Goal: Transaction & Acquisition: Purchase product/service

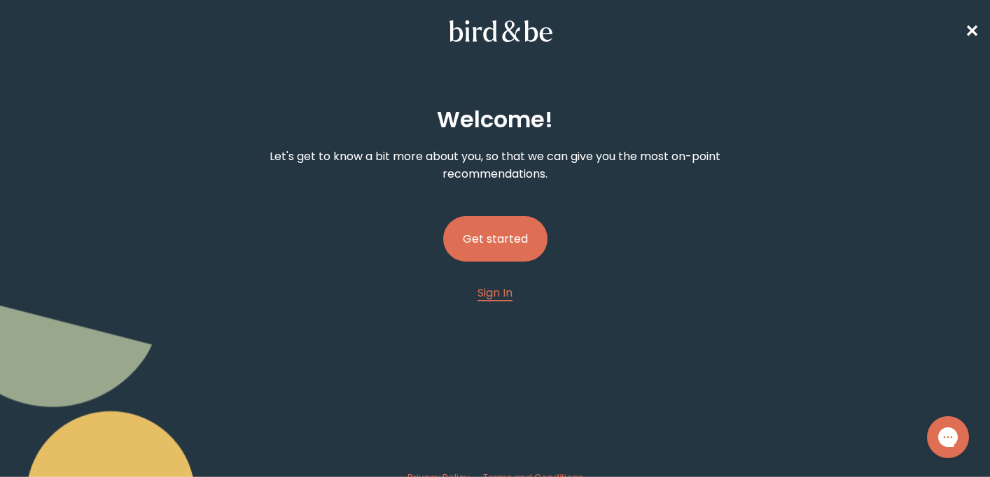
click at [509, 238] on button "Get started" at bounding box center [495, 238] width 104 height 45
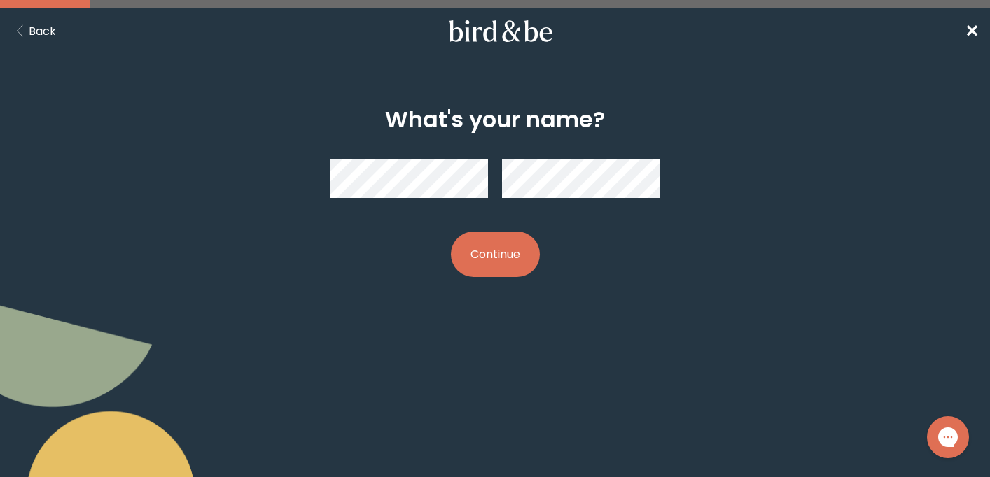
click at [52, 30] on button "Back" at bounding box center [33, 30] width 45 height 17
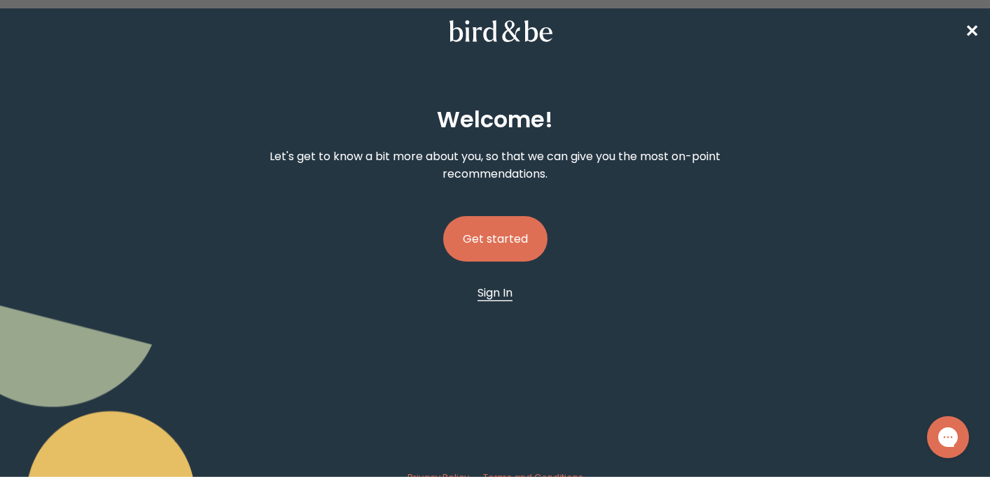
click at [498, 290] on span "Sign In" at bounding box center [494, 293] width 35 height 16
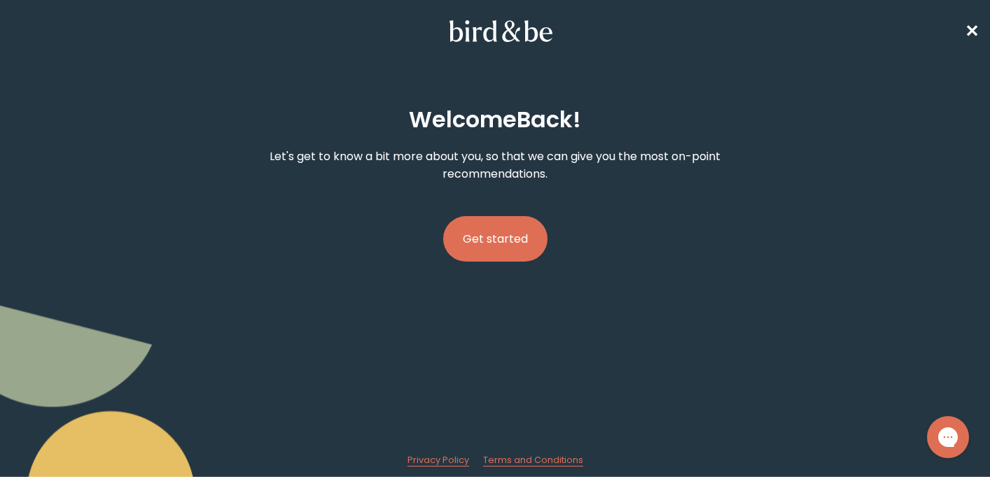
click at [517, 232] on button "Get started" at bounding box center [495, 238] width 104 height 45
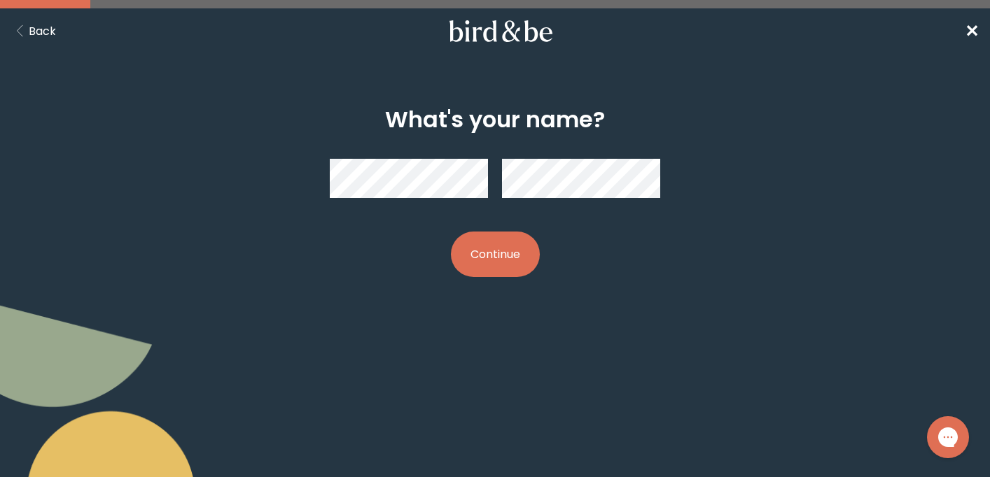
click at [482, 265] on button "Continue" at bounding box center [495, 254] width 89 height 45
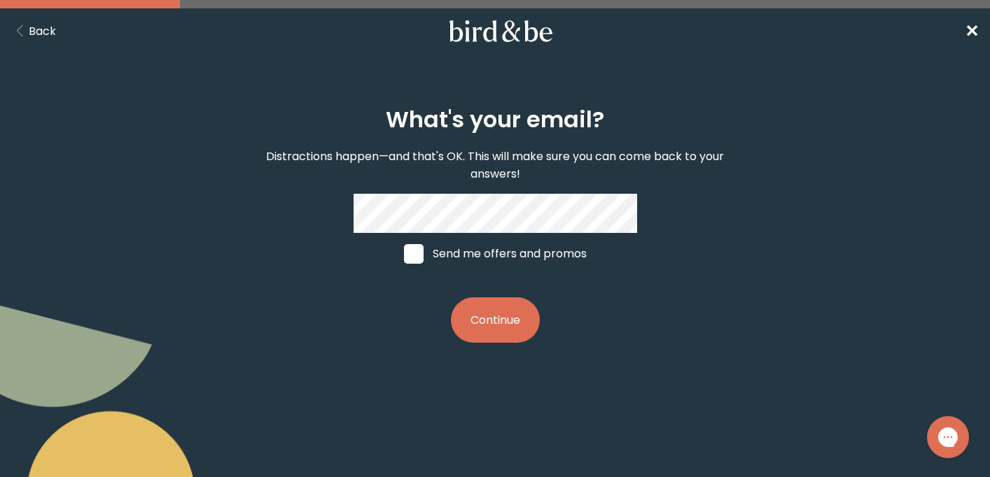
click at [494, 252] on label "Send me offers and promos" at bounding box center [495, 254] width 209 height 42
click at [404, 253] on input "Send me offers and promos" at bounding box center [403, 253] width 1 height 1
checkbox input "true"
click at [514, 323] on button "Continue" at bounding box center [495, 319] width 89 height 45
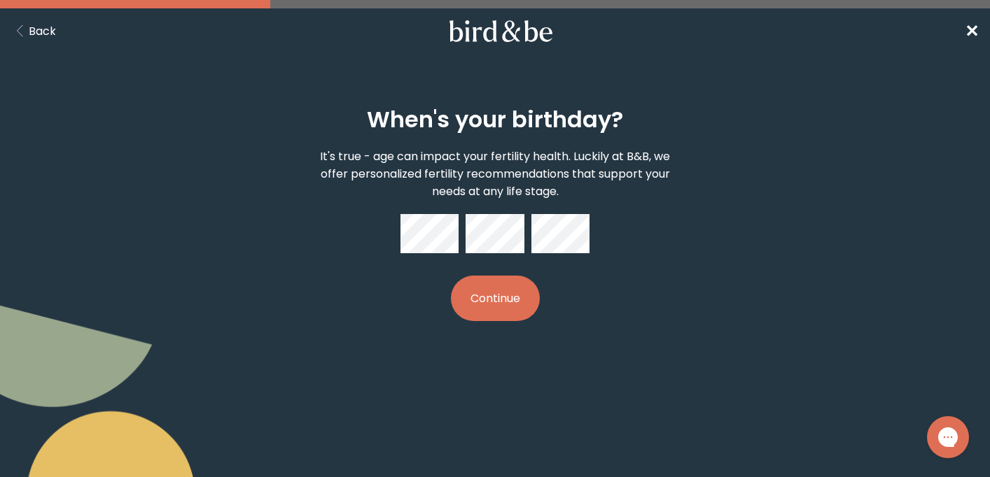
click at [523, 279] on button "Continue" at bounding box center [495, 298] width 89 height 45
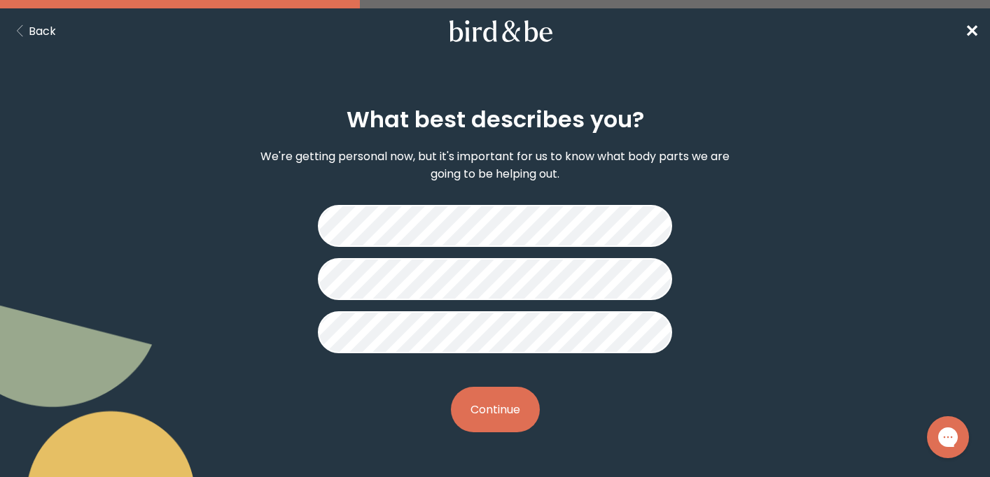
click at [510, 406] on button "Continue" at bounding box center [495, 409] width 89 height 45
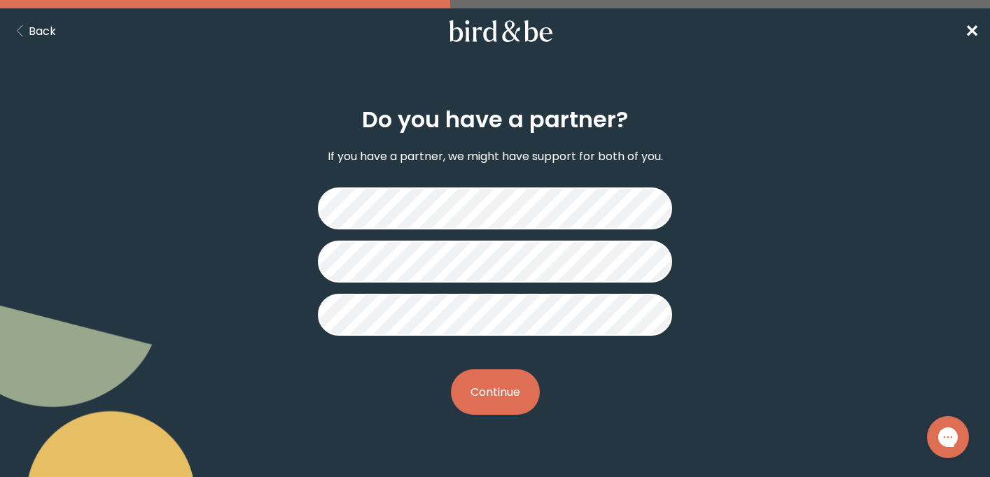
click at [491, 391] on button "Continue" at bounding box center [495, 392] width 89 height 45
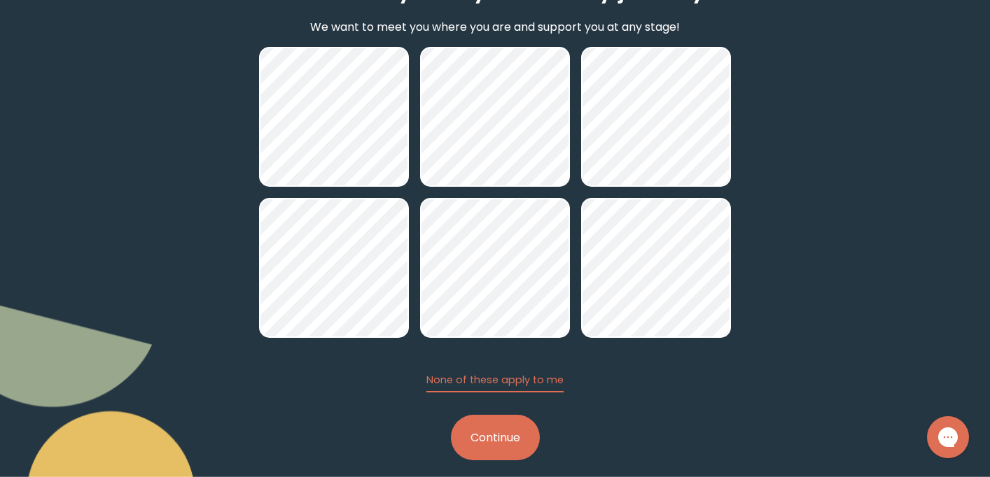
scroll to position [145, 0]
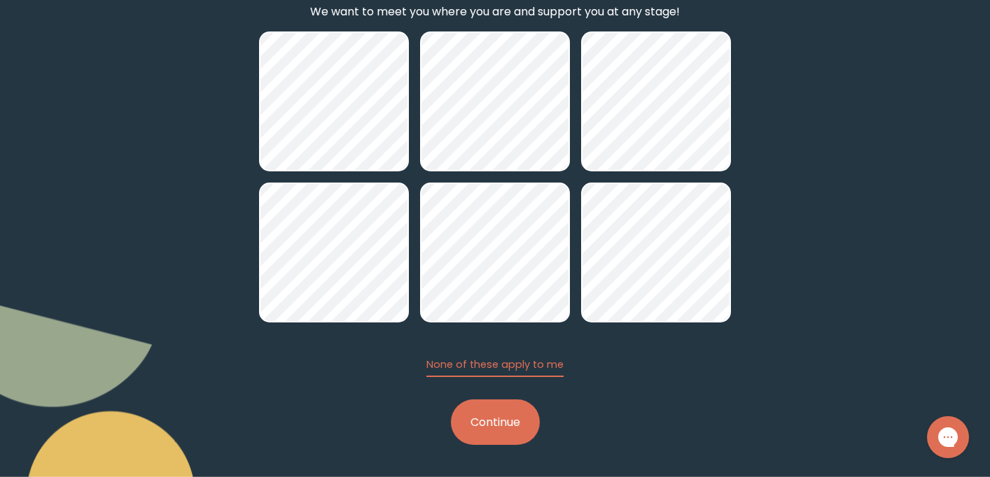
click at [524, 430] on button "Continue" at bounding box center [495, 422] width 89 height 45
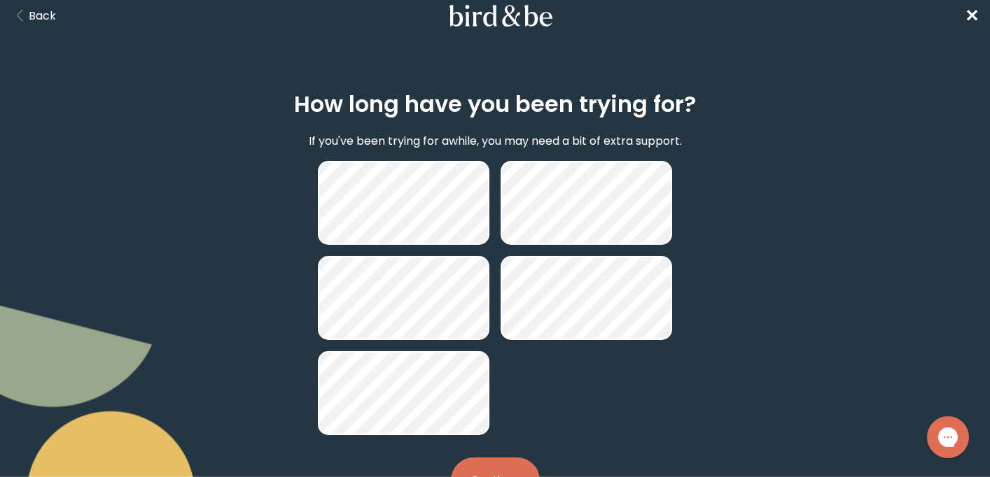
scroll to position [73, 0]
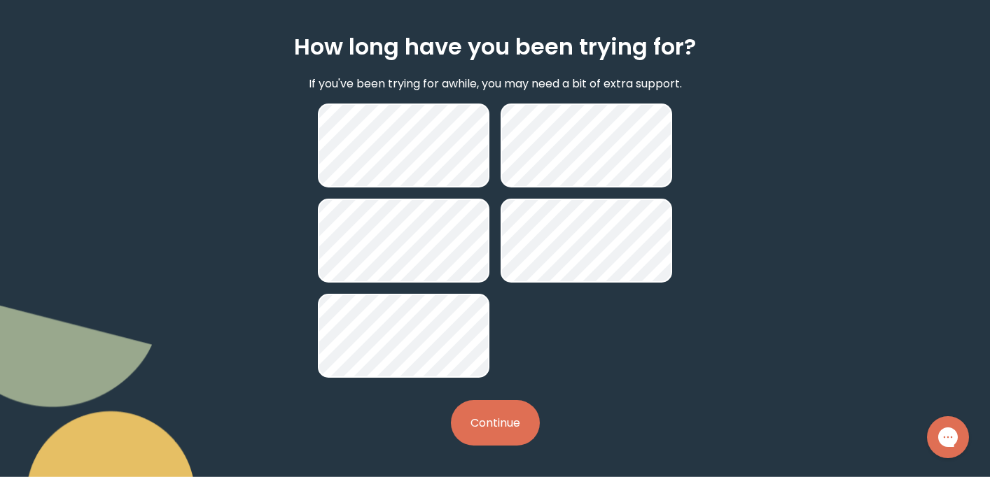
click at [485, 414] on button "Continue" at bounding box center [495, 422] width 89 height 45
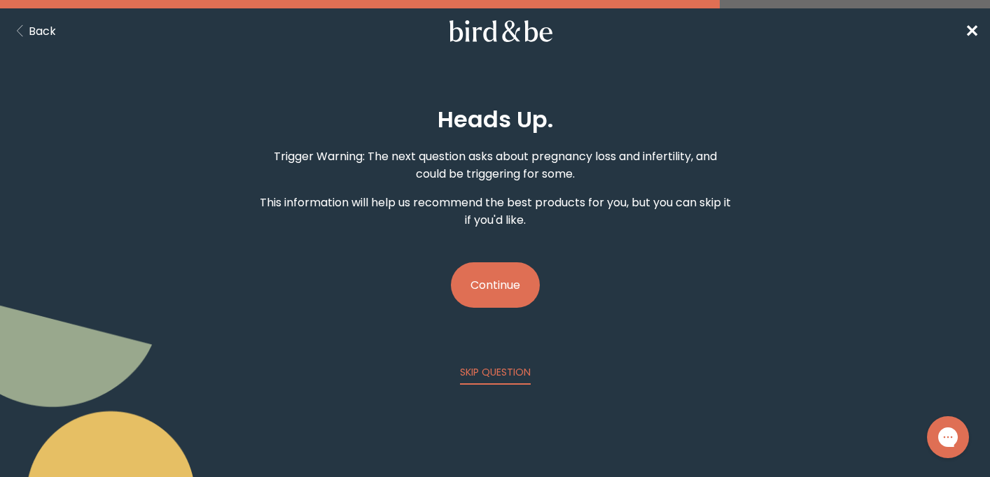
click at [510, 285] on button "Continue" at bounding box center [495, 284] width 89 height 45
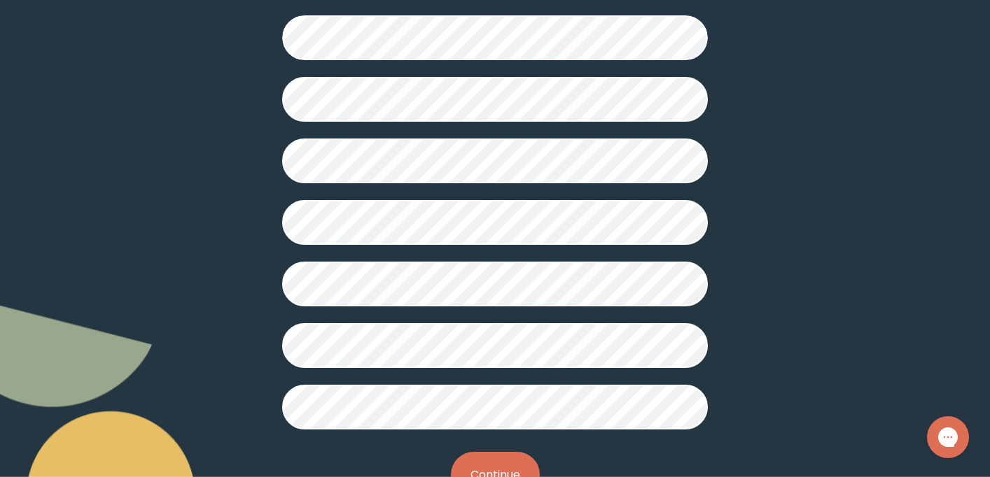
scroll to position [403, 0]
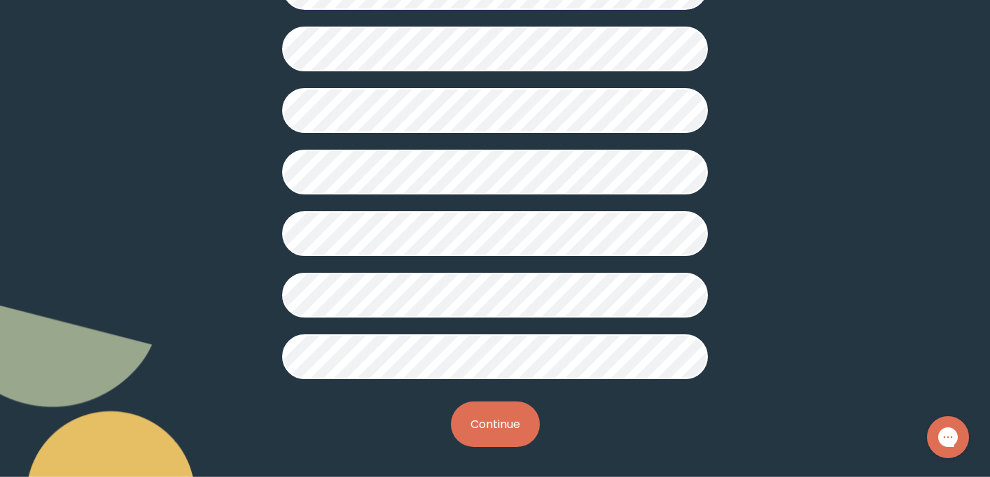
click at [484, 419] on button "Continue" at bounding box center [495, 424] width 89 height 45
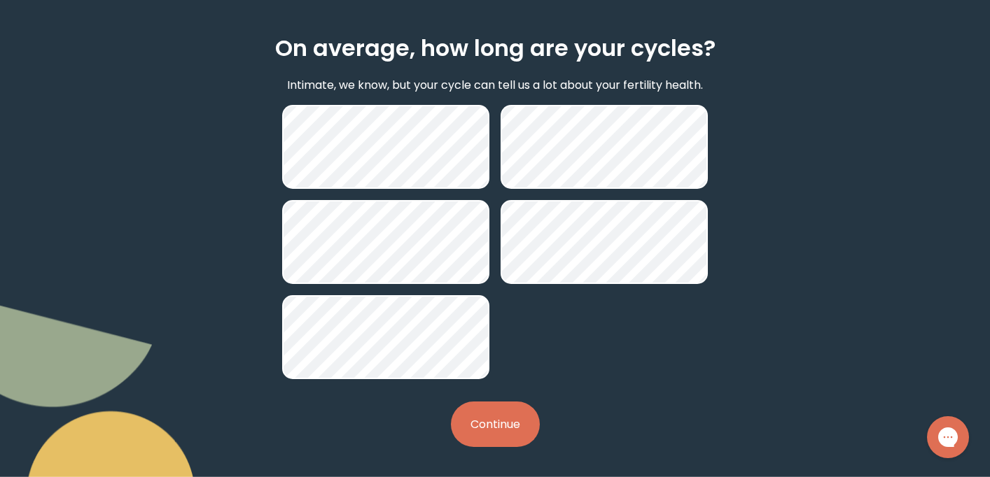
scroll to position [73, 0]
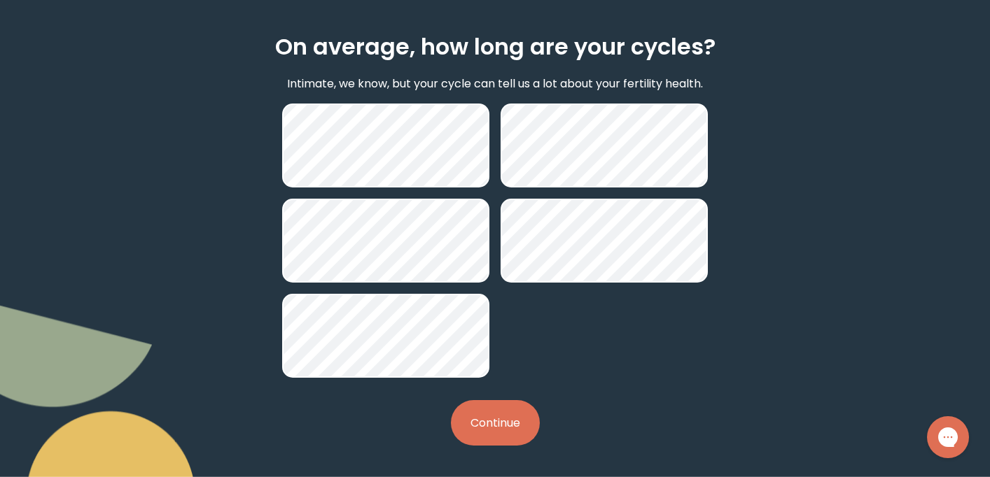
click at [484, 418] on button "Continue" at bounding box center [495, 422] width 89 height 45
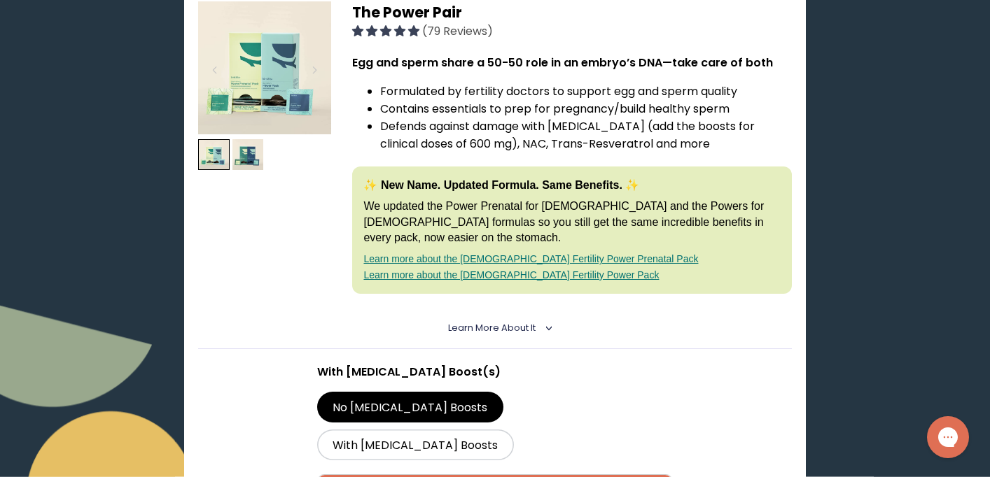
scroll to position [267, 0]
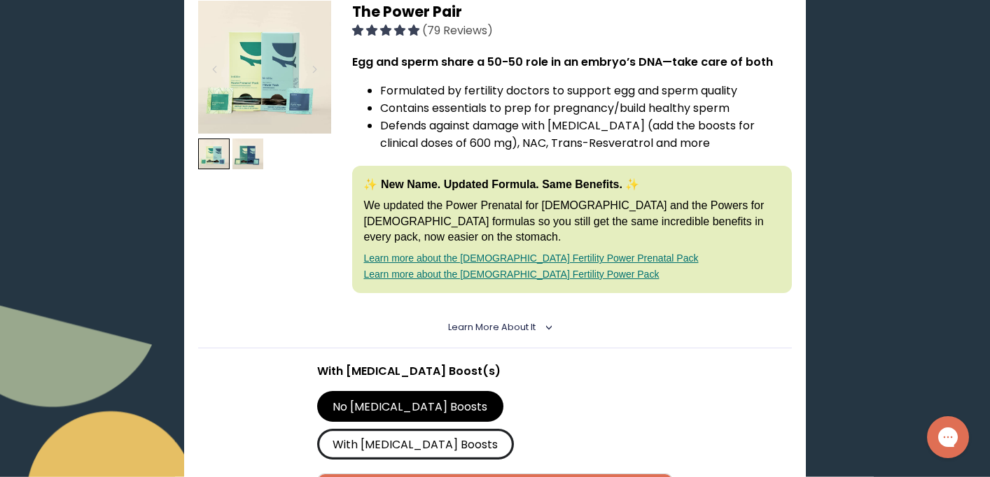
click at [499, 429] on label "With [MEDICAL_DATA] Boosts" at bounding box center [415, 444] width 197 height 31
click at [0, 0] on input "With [MEDICAL_DATA] Boosts" at bounding box center [0, 0] width 0 height 0
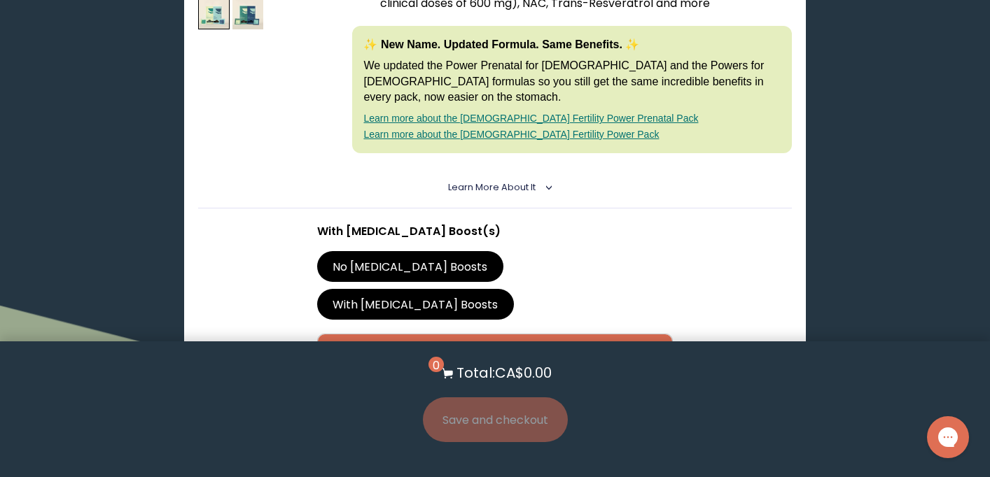
scroll to position [409, 0]
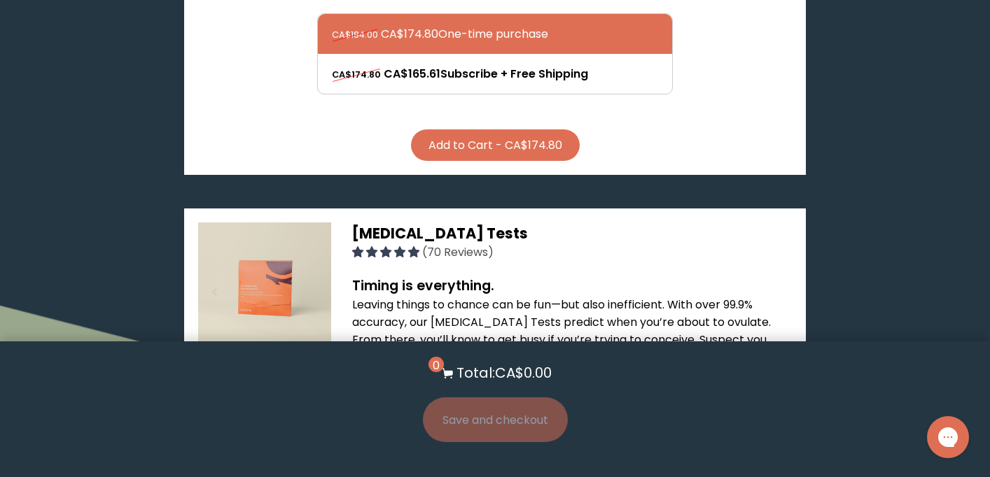
scroll to position [772, 0]
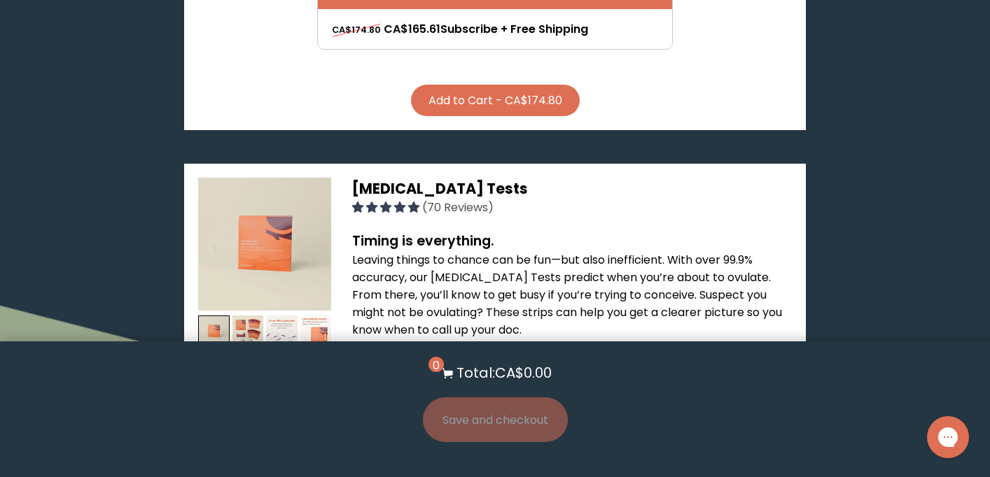
click at [729, 251] on p "Leaving things to chance can be fun—but also inefficient. With over 99.9% accur…" at bounding box center [571, 294] width 439 height 87
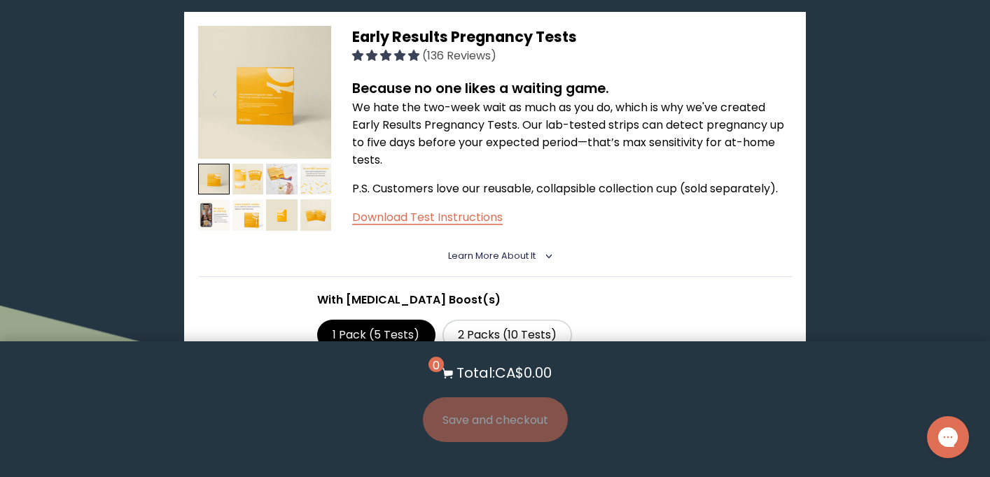
scroll to position [1544, 0]
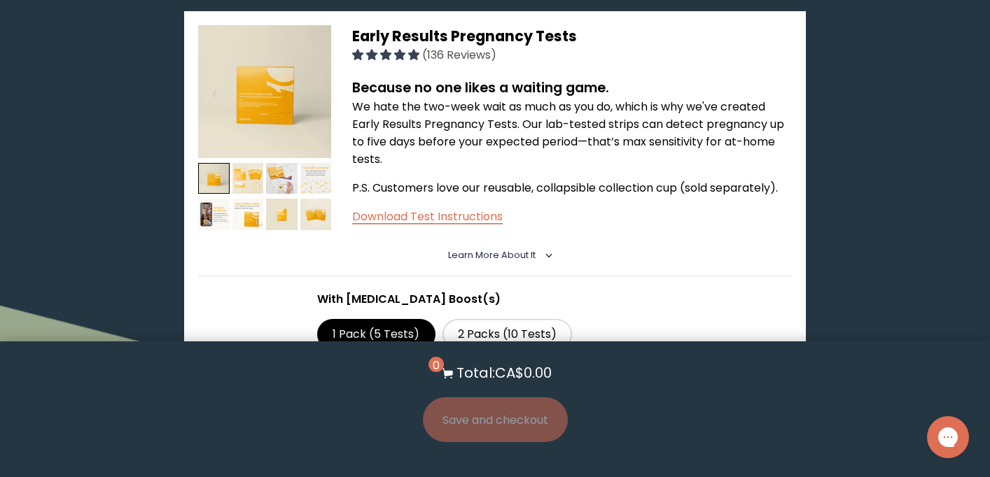
click at [428, 357] on label "1 Bulk Box (20 Tests)" at bounding box center [388, 372] width 142 height 31
click at [0, 0] on input "1 Bulk Box (20 Tests)" at bounding box center [0, 0] width 0 height 0
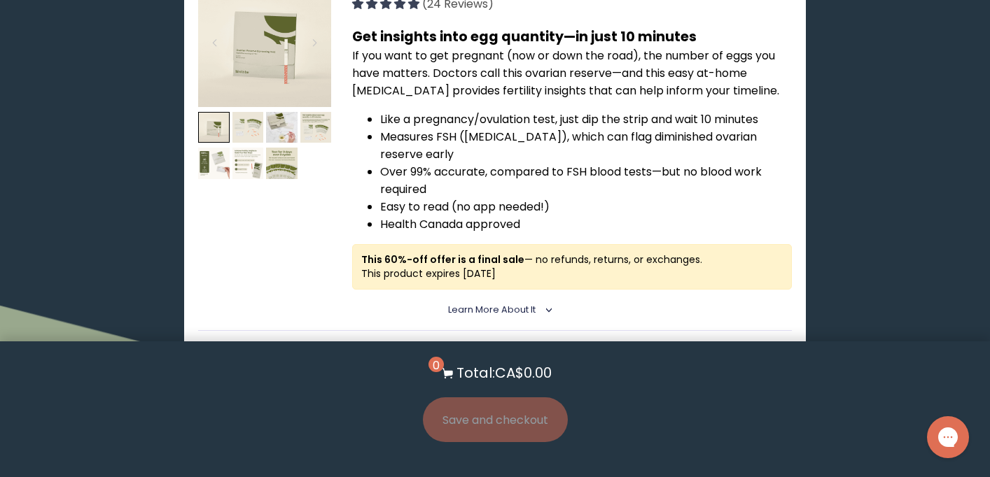
scroll to position [2183, 0]
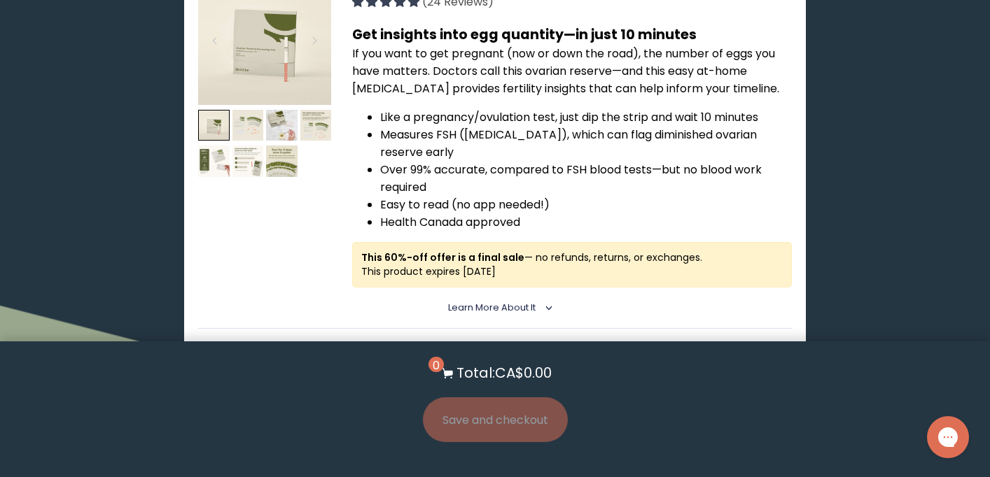
click at [508, 378] on button "Add to Cart - CA$50.00" at bounding box center [495, 393] width 164 height 31
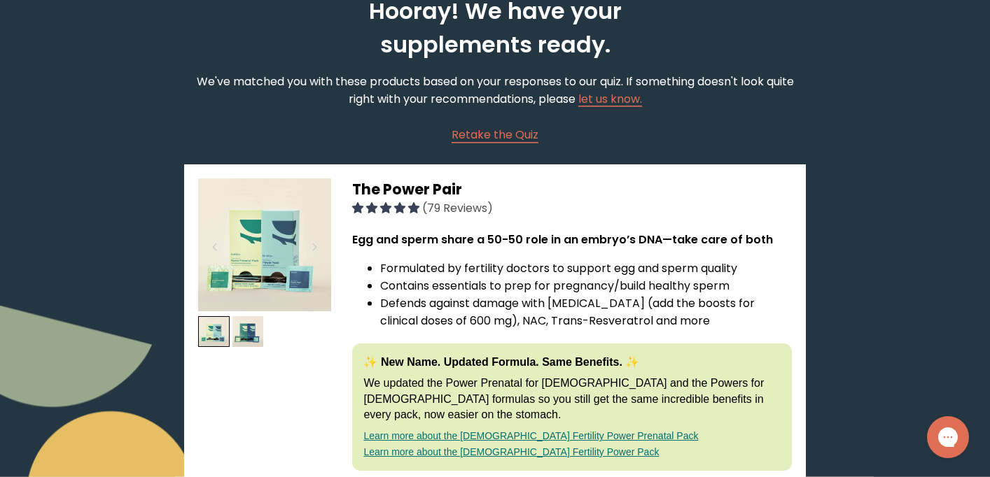
scroll to position [77, 0]
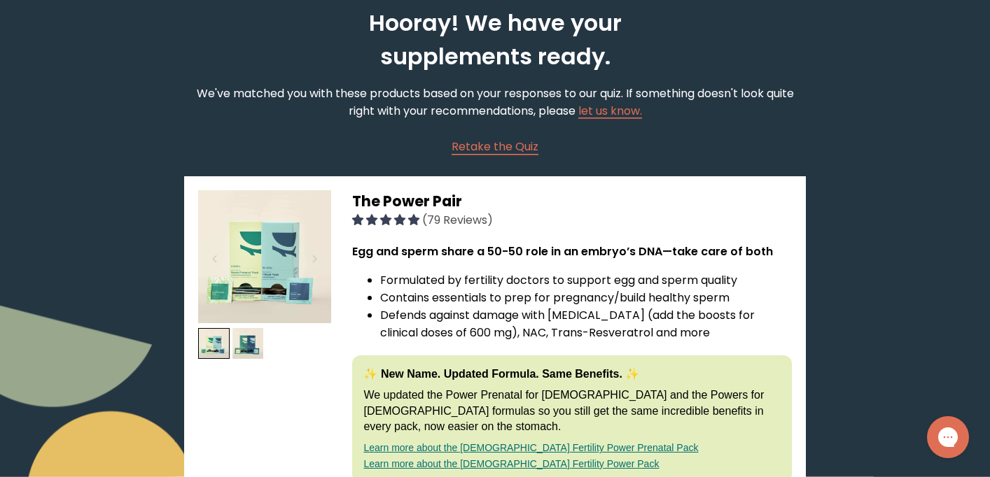
click at [267, 254] on img at bounding box center [264, 256] width 133 height 133
click at [248, 339] on img at bounding box center [247, 343] width 31 height 31
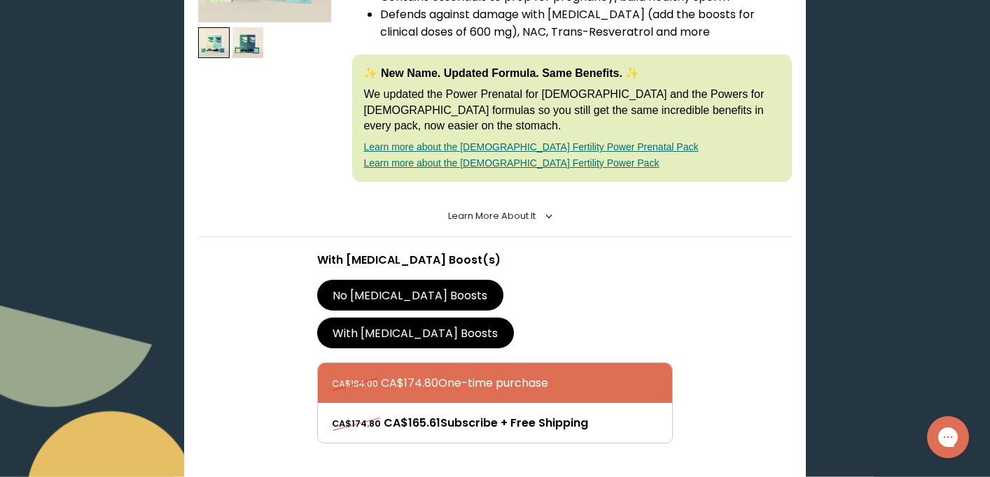
scroll to position [346, 0]
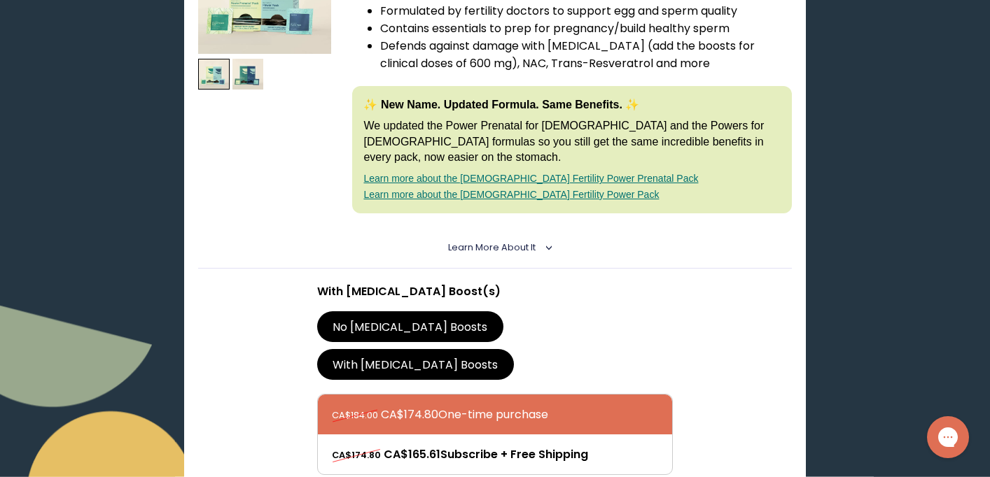
click at [536, 241] on summary "Learn More About it <" at bounding box center [495, 247] width 94 height 13
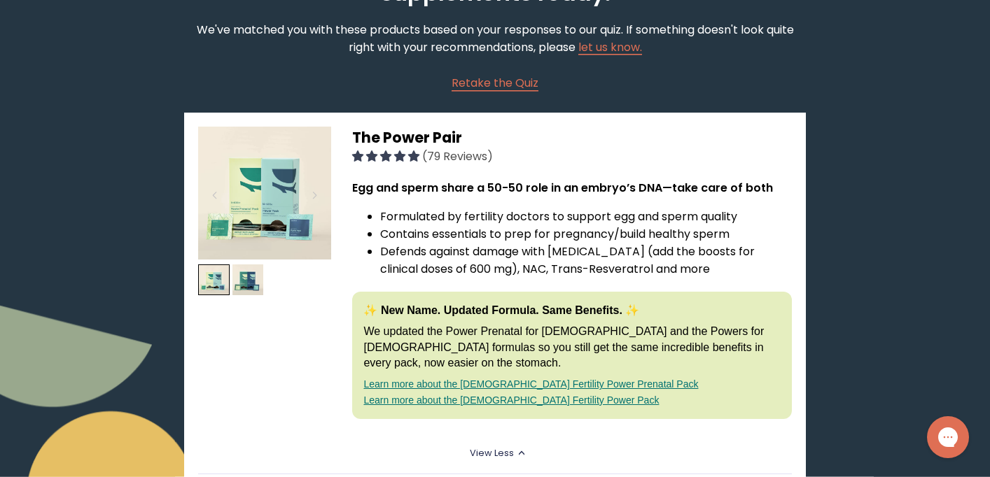
scroll to position [143, 0]
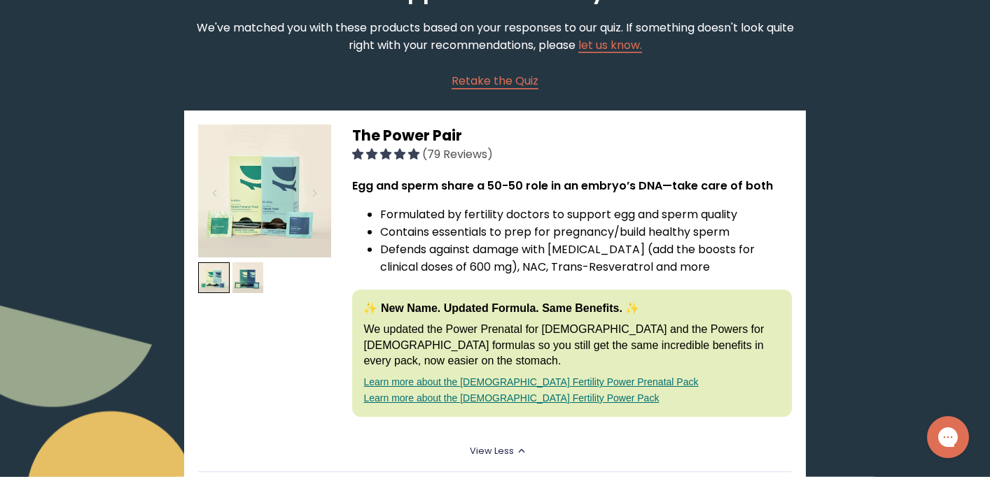
click at [481, 393] on link "Learn more about the [DEMOGRAPHIC_DATA] Fertility Power Pack" at bounding box center [510, 398] width 295 height 11
drag, startPoint x: 624, startPoint y: 278, endPoint x: 623, endPoint y: 254, distance: 23.8
click at [623, 269] on div "Egg and sperm share a 50-50 role in an embryo’s DNA—take care of both Formulate…" at bounding box center [571, 297] width 439 height 240
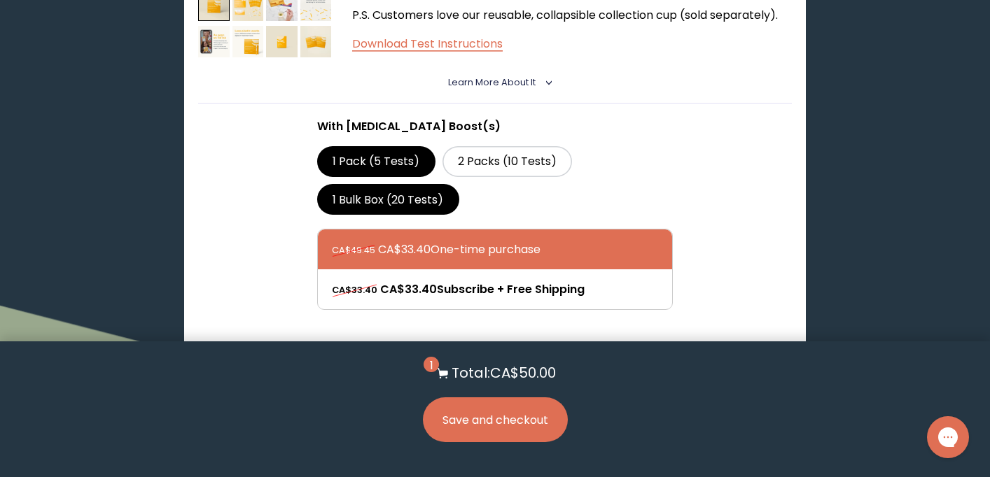
scroll to position [2014, 0]
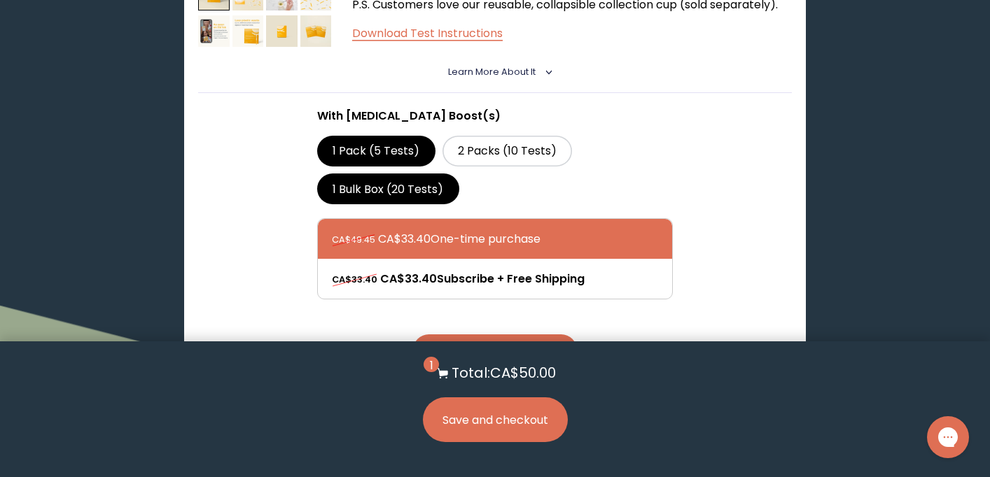
click at [524, 335] on button "Add to Cart - CA$33.40" at bounding box center [495, 350] width 164 height 31
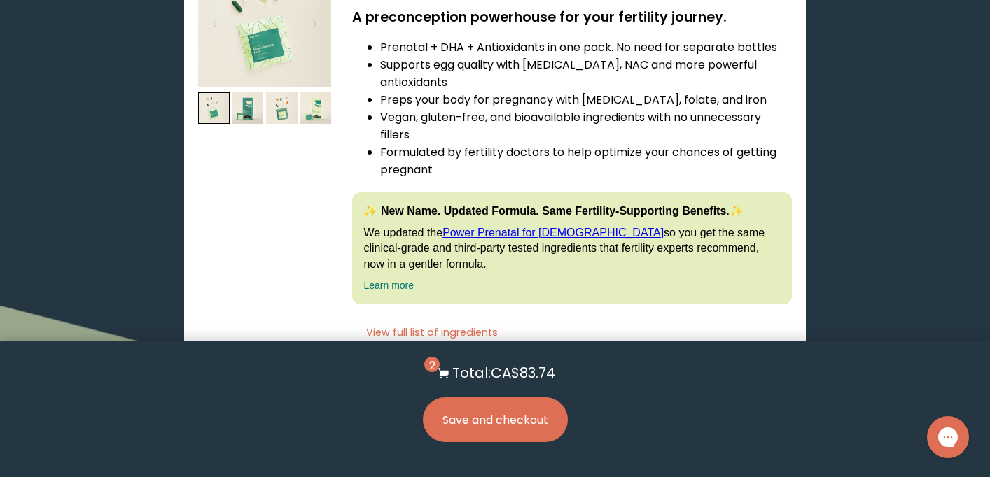
scroll to position [4068, 0]
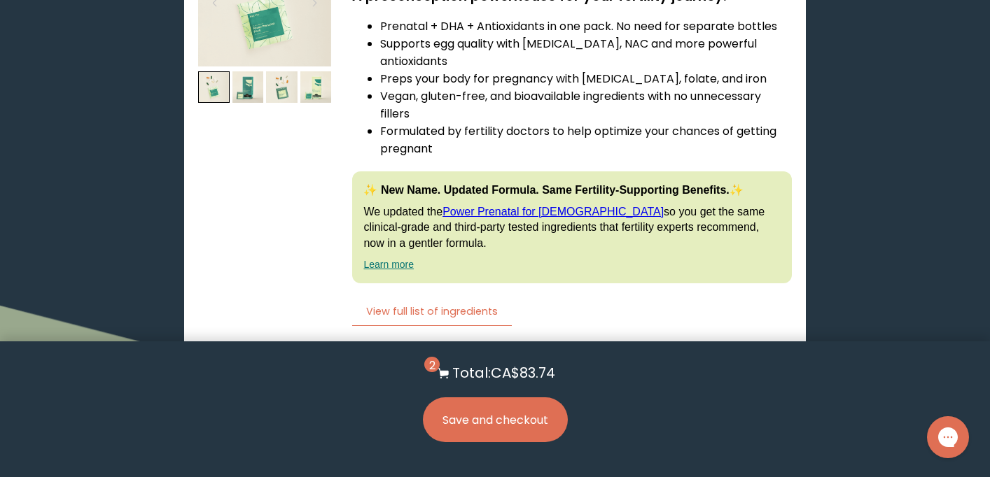
click at [508, 449] on label "With [MEDICAL_DATA] Boost" at bounding box center [412, 464] width 191 height 31
click at [0, 0] on input "With [MEDICAL_DATA] Boost" at bounding box center [0, 0] width 0 height 0
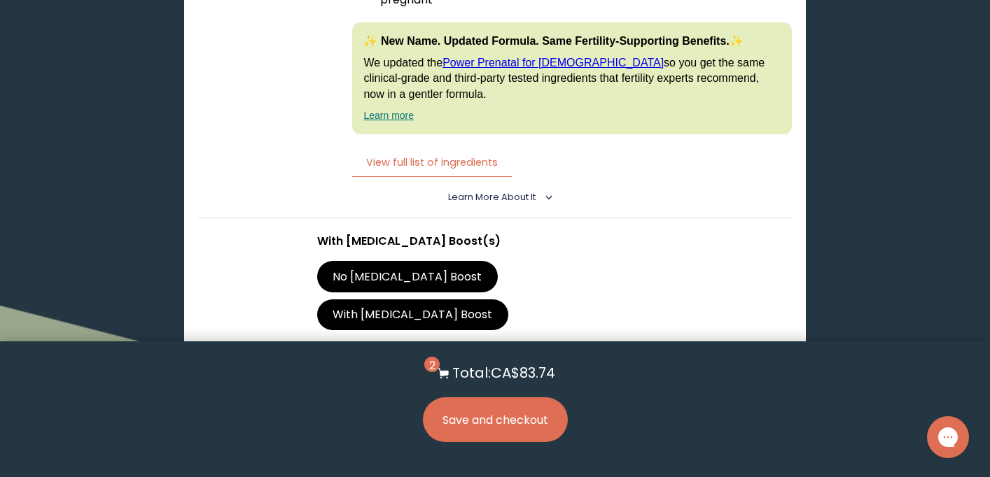
scroll to position [4223, 0]
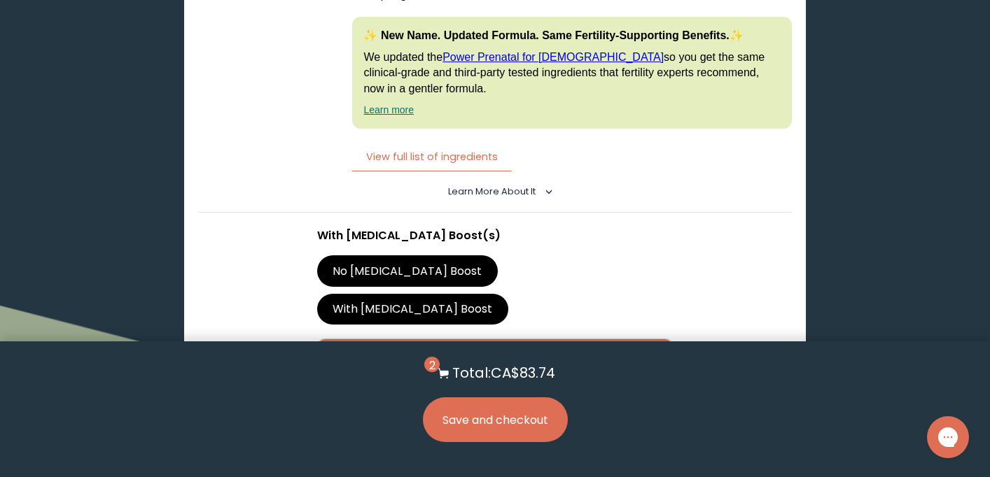
click at [542, 455] on button "Add to Cart - CA$92.00" at bounding box center [495, 470] width 163 height 31
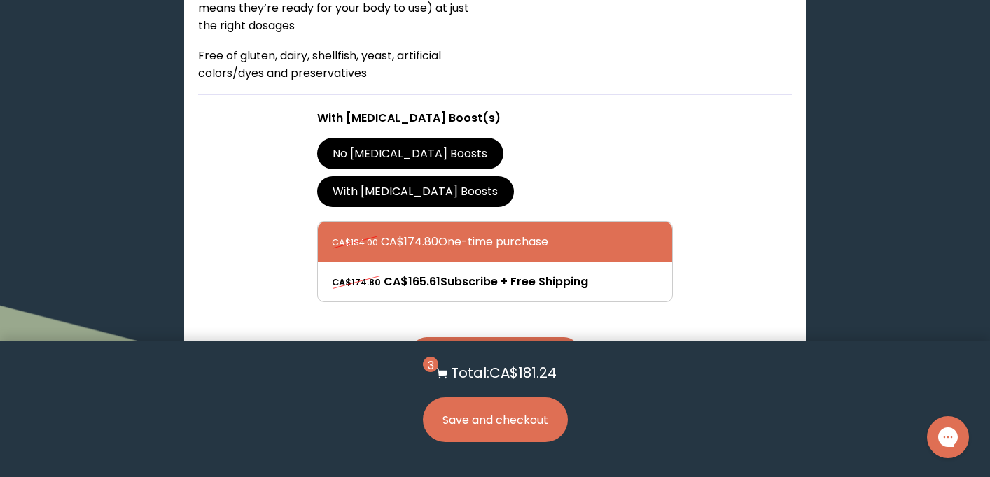
scroll to position [844, 0]
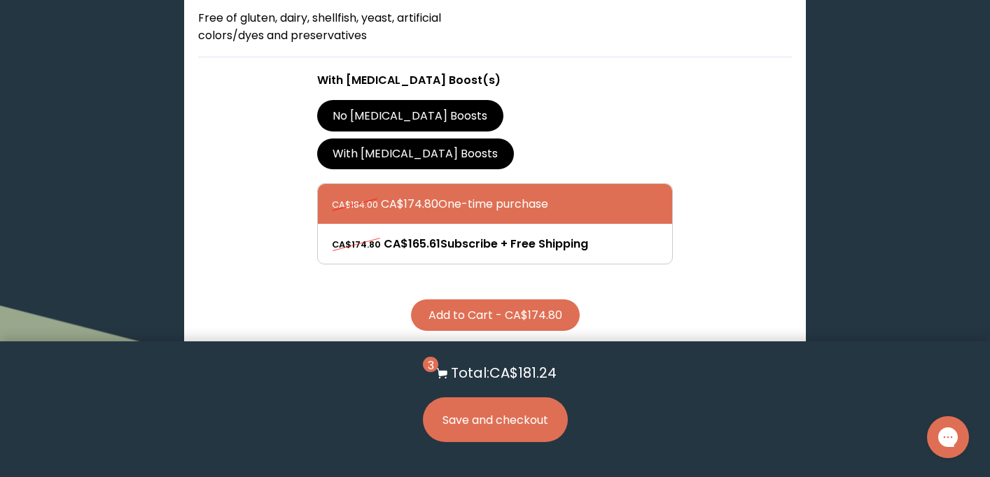
click at [511, 421] on button "Save and checkout" at bounding box center [495, 420] width 145 height 45
